Goal: Task Accomplishment & Management: Use online tool/utility

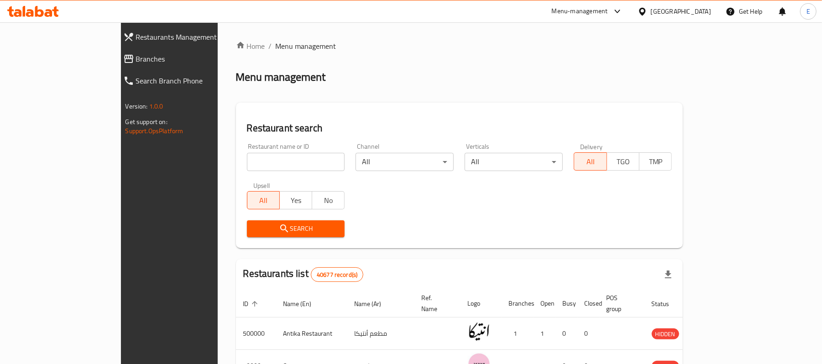
click at [247, 151] on div "Restaurant name or ID Restaurant name or ID" at bounding box center [296, 157] width 98 height 28
click at [247, 159] on input "search" at bounding box center [296, 162] width 98 height 18
paste input "702600"
type input "702600"
click button "Search" at bounding box center [296, 228] width 98 height 17
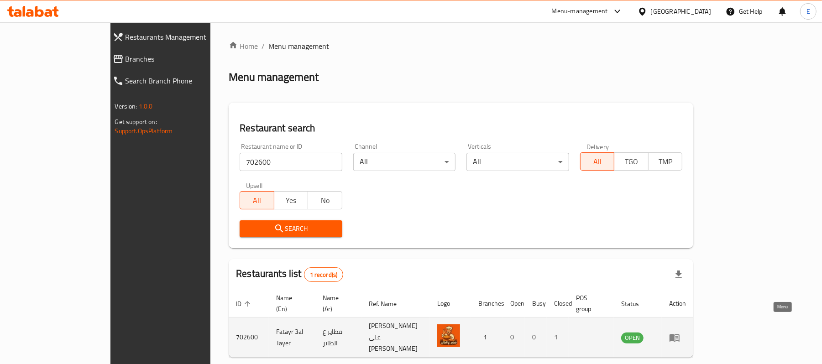
click at [680, 334] on icon "enhanced table" at bounding box center [675, 338] width 10 height 8
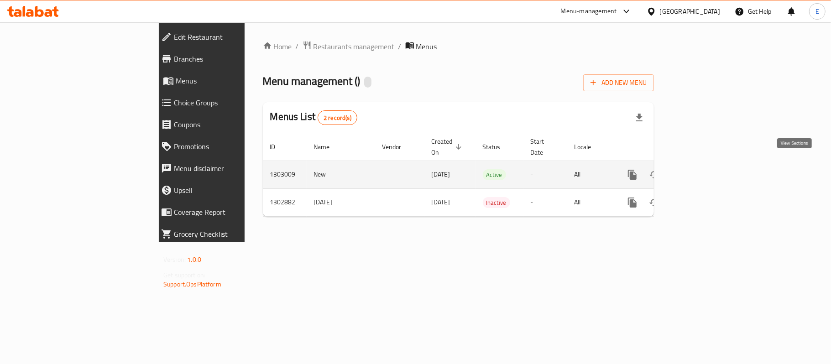
click at [709, 168] on link "enhanced table" at bounding box center [698, 175] width 22 height 22
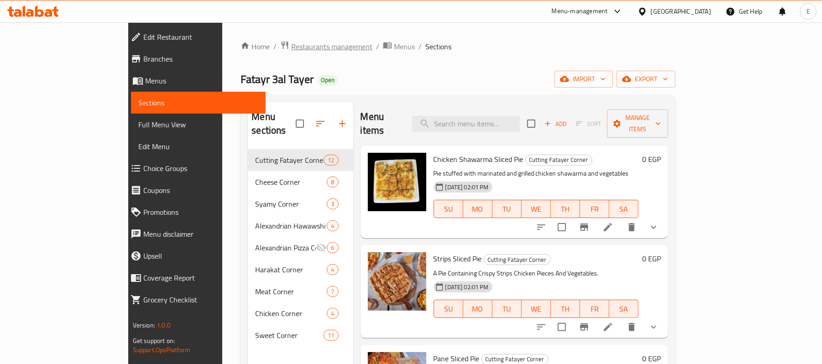
click at [291, 43] on span "Restaurants management" at bounding box center [331, 46] width 81 height 11
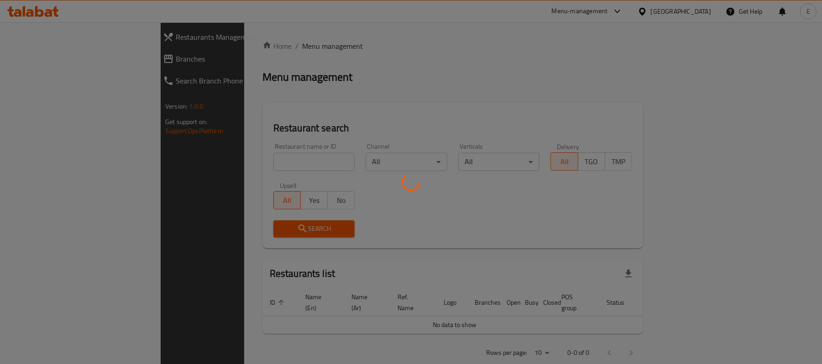
click at [227, 167] on div at bounding box center [411, 182] width 822 height 364
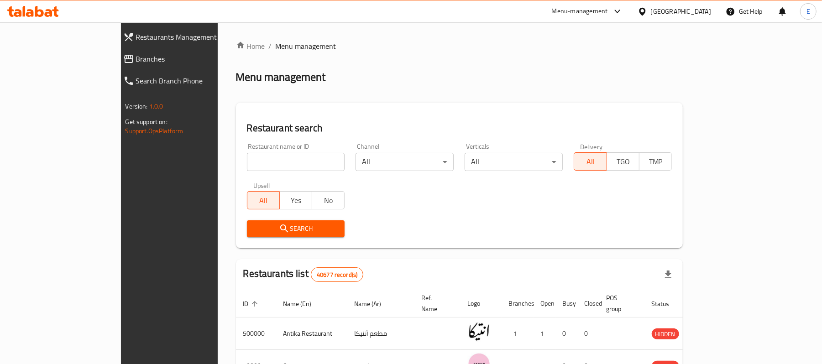
click at [247, 155] on input "search" at bounding box center [296, 162] width 98 height 18
paste input "701694"
type input "701694"
click button "Search" at bounding box center [296, 228] width 98 height 17
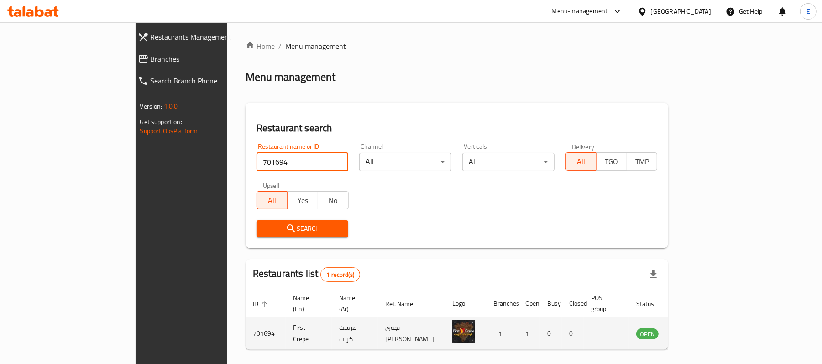
click at [695, 330] on icon "enhanced table" at bounding box center [690, 334] width 10 height 8
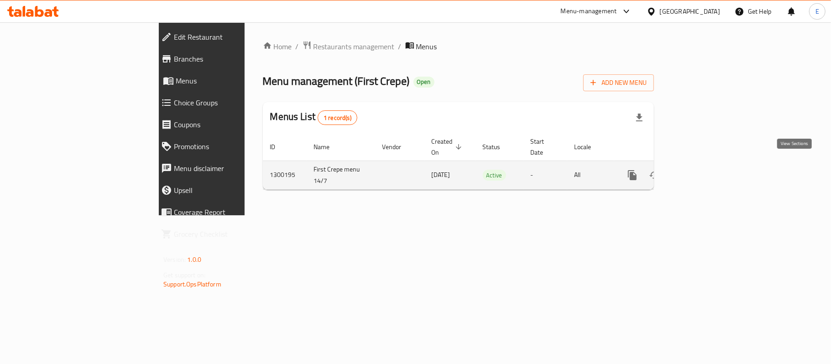
click at [709, 168] on link "enhanced table" at bounding box center [698, 175] width 22 height 22
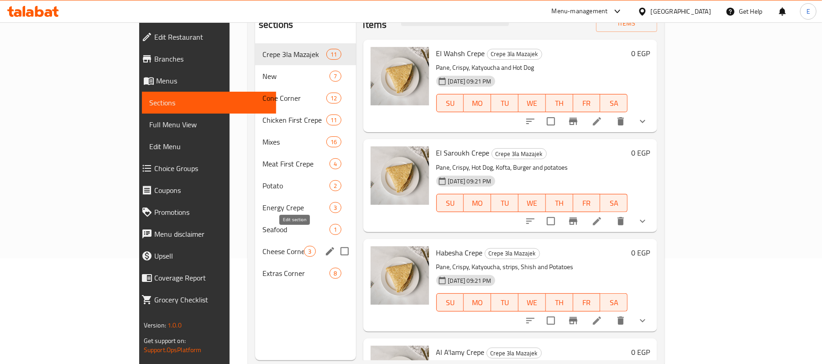
scroll to position [68, 0]
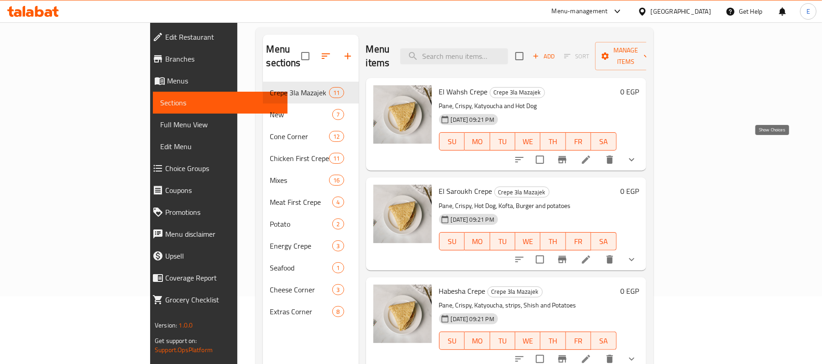
click at [637, 154] on icon "show more" at bounding box center [631, 159] width 11 height 11
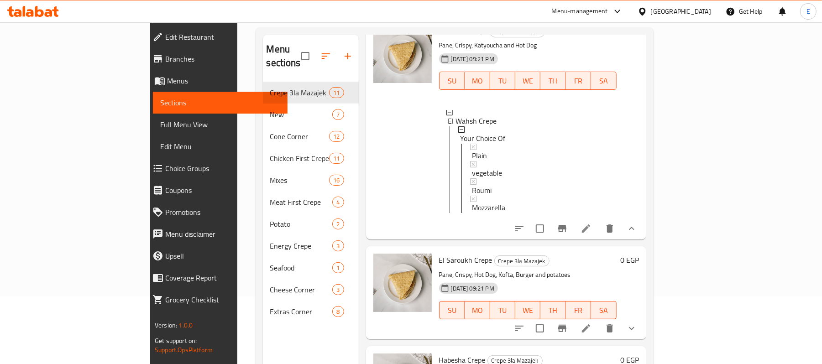
scroll to position [121, 0]
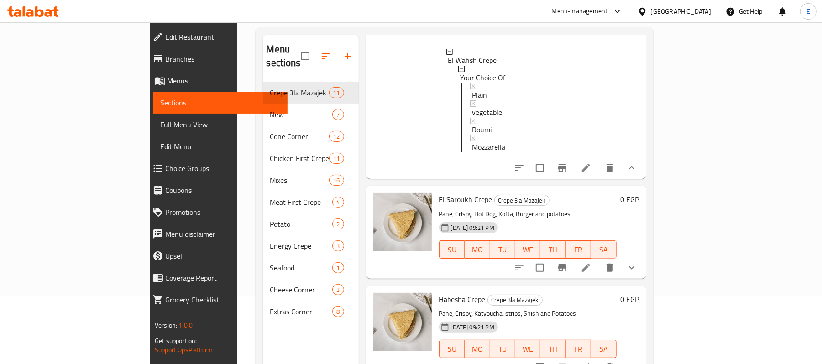
click at [646, 279] on div "Menu items Add Sort Manage items El Wahsh Crepe Crepe 3la Mazajek Pane, Crispy,…" at bounding box center [503, 217] width 288 height 364
click at [637, 269] on icon "show more" at bounding box center [631, 267] width 11 height 11
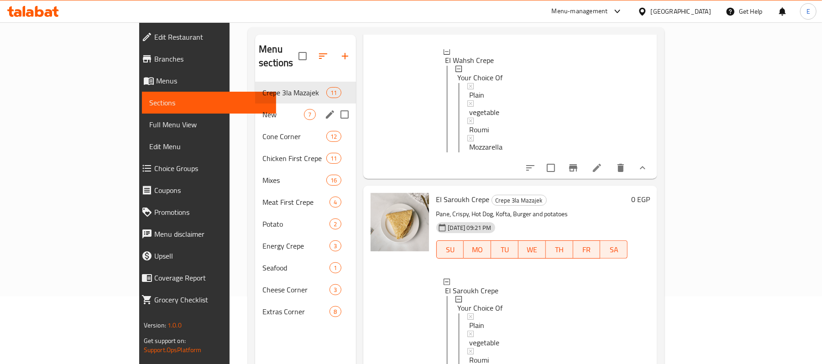
drag, startPoint x: 212, startPoint y: 104, endPoint x: 212, endPoint y: 121, distance: 16.4
click at [262, 109] on span "New" at bounding box center [283, 114] width 42 height 11
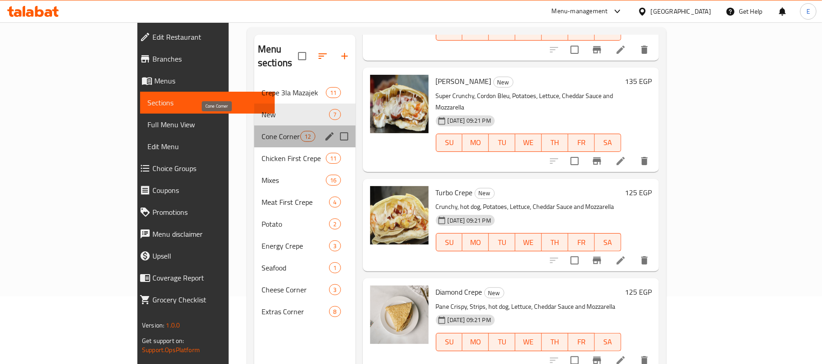
click at [262, 131] on span "Cone Corner" at bounding box center [281, 136] width 39 height 11
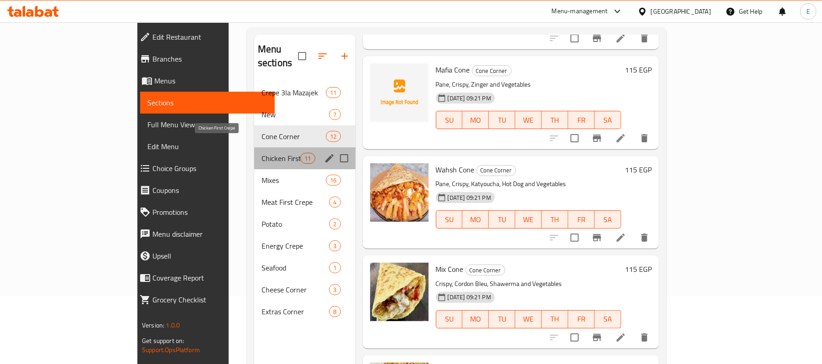
click at [262, 153] on span "Chicken First Crepe" at bounding box center [281, 158] width 39 height 11
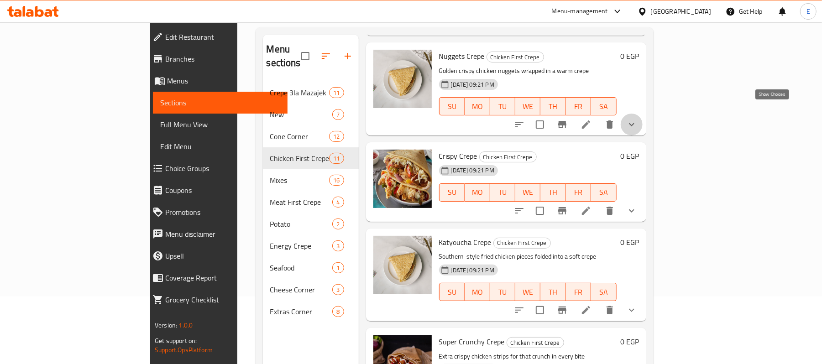
click at [637, 119] on icon "show more" at bounding box center [631, 124] width 11 height 11
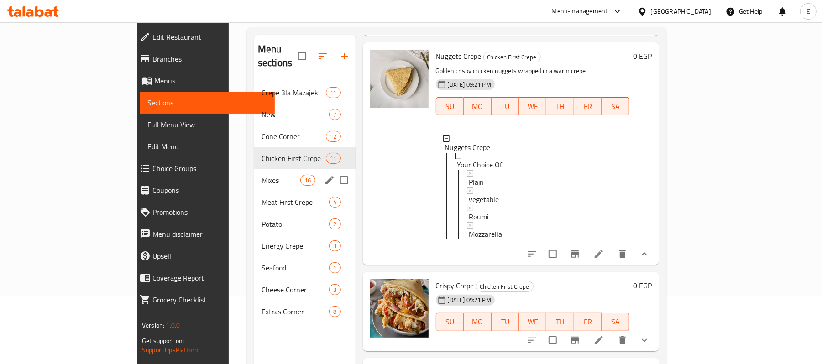
click at [254, 176] on div "Mixes 16" at bounding box center [304, 180] width 101 height 22
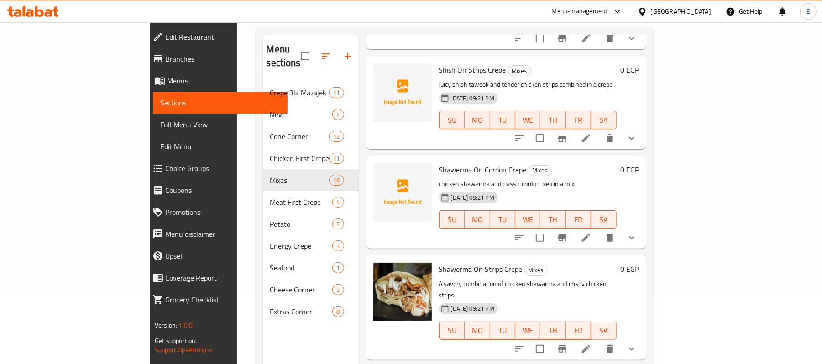
click at [637, 133] on icon "show more" at bounding box center [631, 138] width 11 height 11
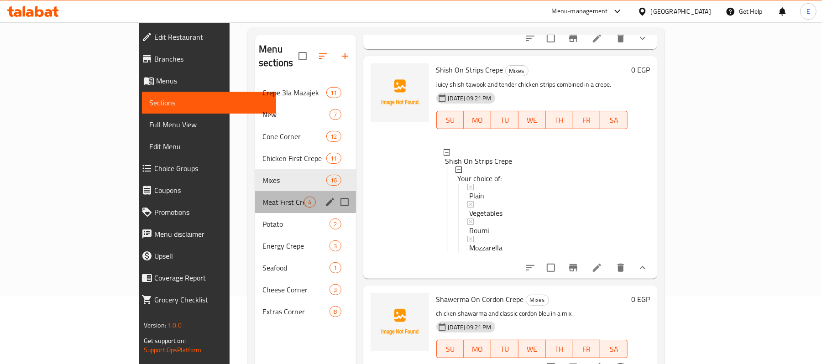
click at [255, 195] on div "Meat First Crepe 4" at bounding box center [305, 202] width 100 height 22
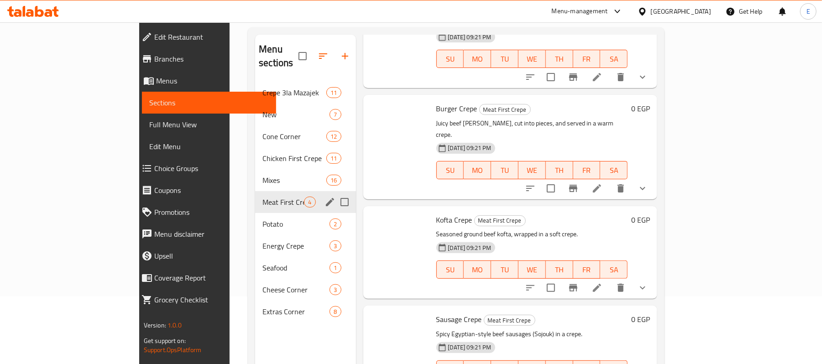
scroll to position [57, 0]
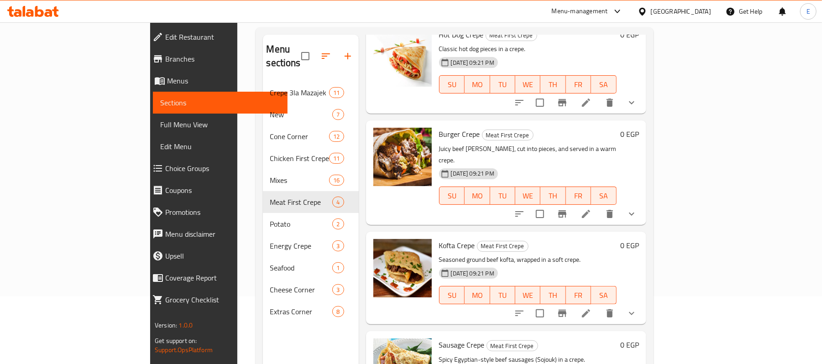
click at [643, 203] on div at bounding box center [575, 214] width 134 height 22
click at [637, 209] on icon "show more" at bounding box center [631, 214] width 11 height 11
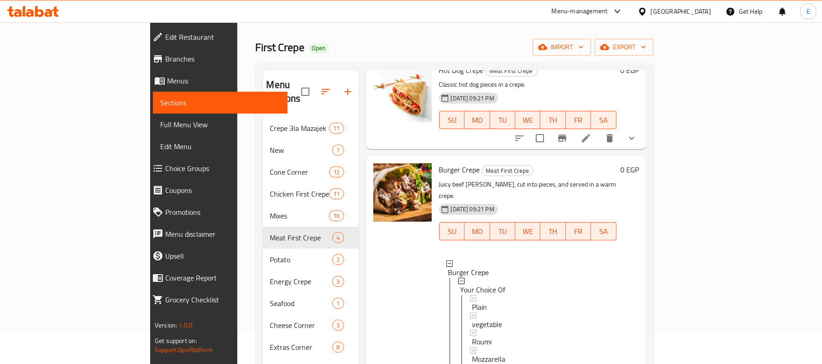
scroll to position [0, 0]
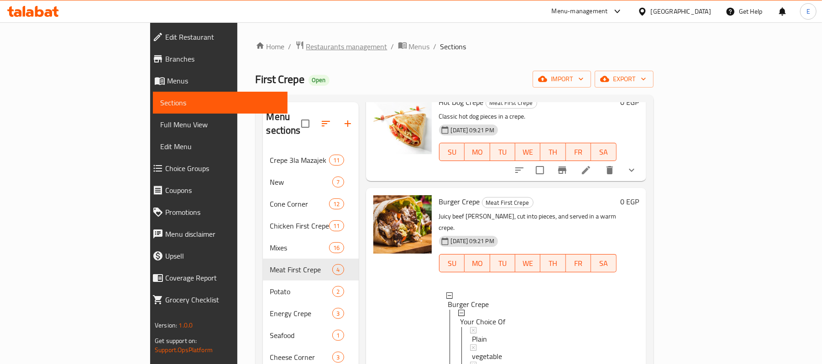
click at [306, 41] on span "Restaurants management" at bounding box center [346, 46] width 81 height 11
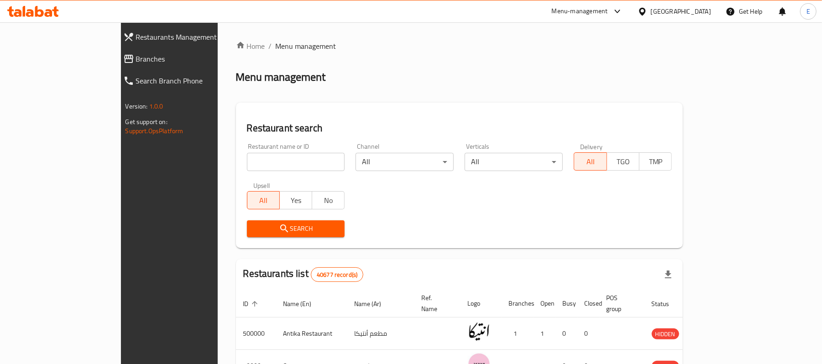
click at [247, 165] on input "search" at bounding box center [296, 162] width 98 height 18
paste input "702600"
type input "702600"
click button "Search" at bounding box center [296, 228] width 98 height 17
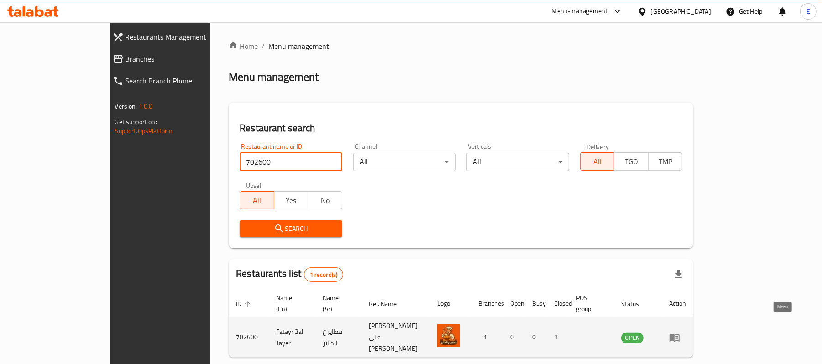
click at [680, 332] on icon "enhanced table" at bounding box center [674, 337] width 11 height 11
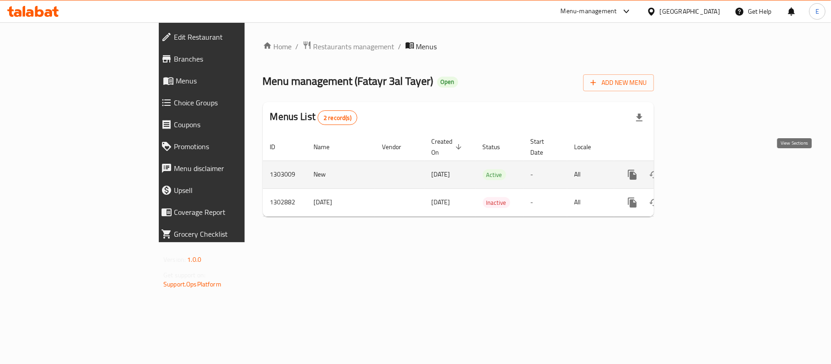
click at [702, 171] on icon "enhanced table" at bounding box center [698, 175] width 8 height 8
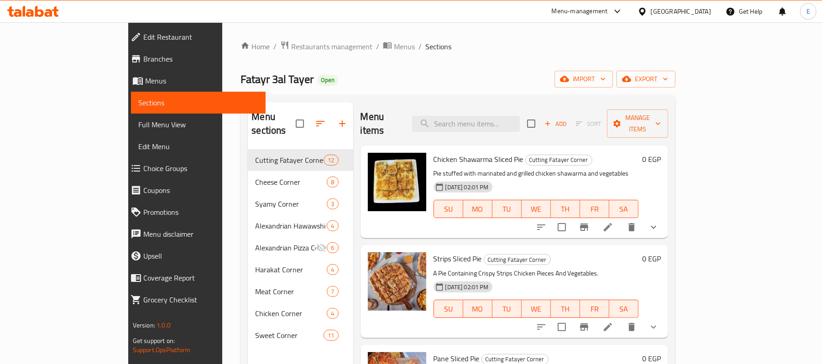
click at [608, 10] on div "Menu-management" at bounding box center [580, 11] width 56 height 11
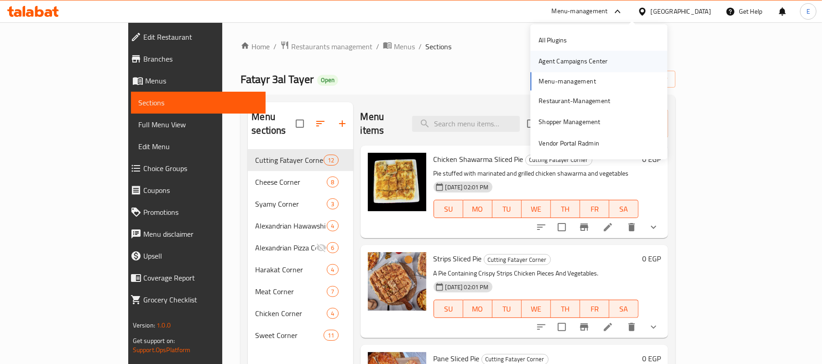
click at [568, 69] on div "Agent Campaigns Center" at bounding box center [573, 61] width 84 height 21
